Goal: Check status: Check status

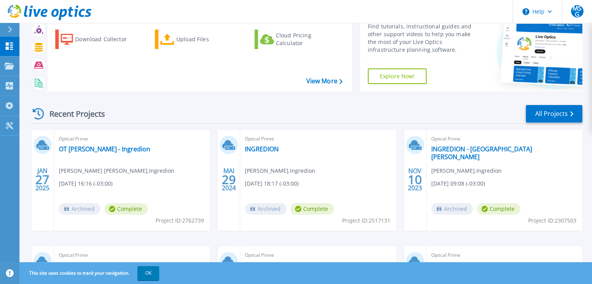
scroll to position [78, 0]
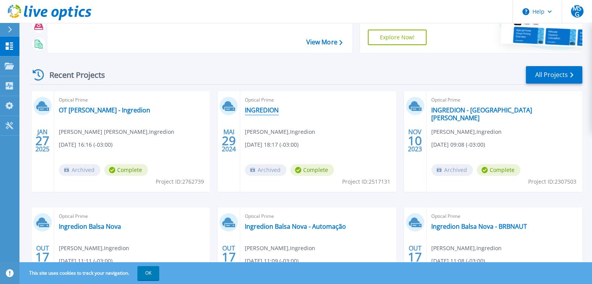
click at [271, 112] on link "INGREDION" at bounding box center [262, 110] width 34 height 8
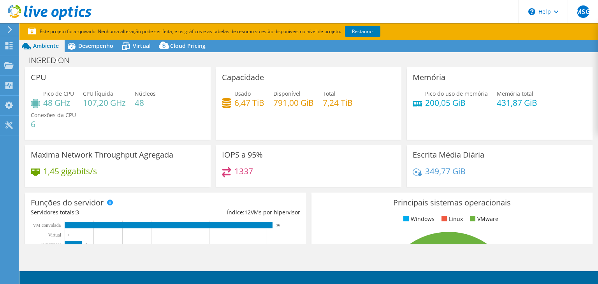
select select "USD"
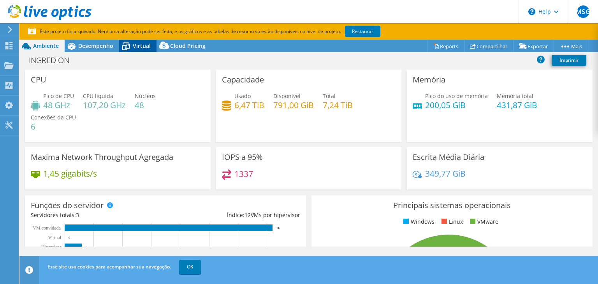
click at [135, 49] on span "Virtual" at bounding box center [142, 45] width 18 height 7
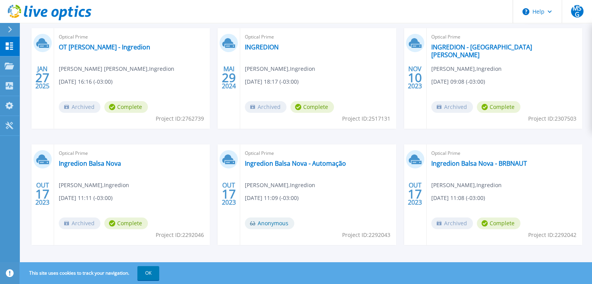
scroll to position [147, 0]
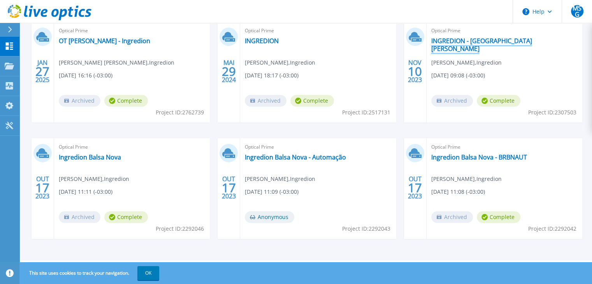
click at [496, 40] on link "INGREDION - [GEOGRAPHIC_DATA][PERSON_NAME]" at bounding box center [504, 45] width 146 height 16
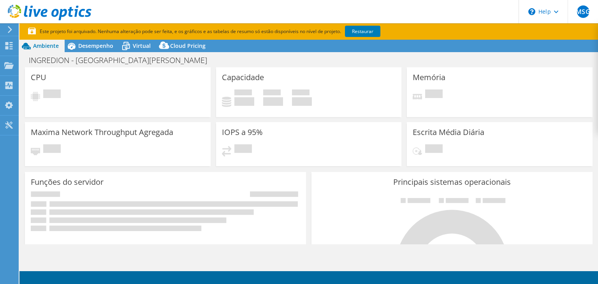
select select "USD"
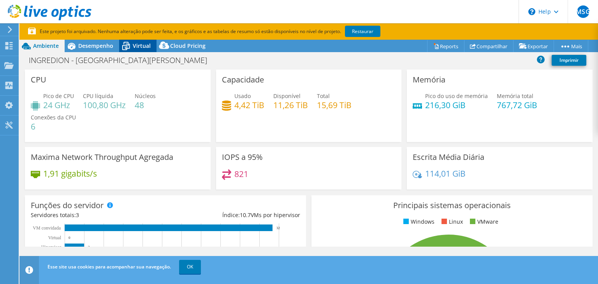
click at [142, 46] on span "Virtual" at bounding box center [142, 45] width 18 height 7
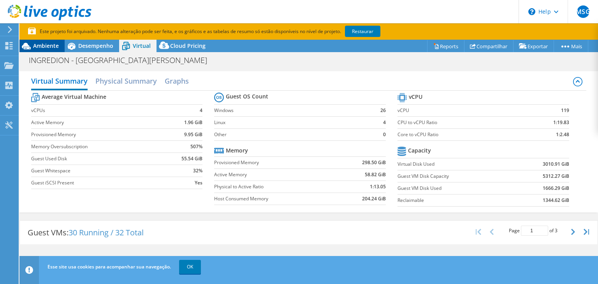
click at [54, 47] on span "Ambiente" at bounding box center [46, 45] width 26 height 7
